Goal: Navigation & Orientation: Find specific page/section

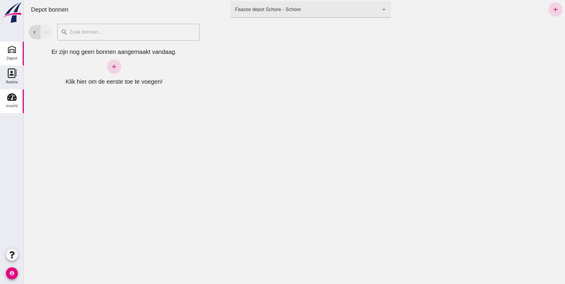
click at [17, 99] on div "Inzicht" at bounding box center [12, 97] width 14 height 10
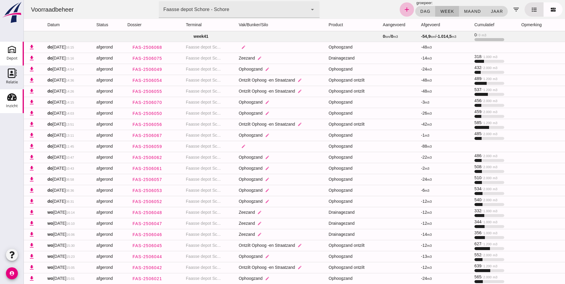
click at [14, 51] on use at bounding box center [12, 50] width 10 height 10
